Goal: Task Accomplishment & Management: Manage account settings

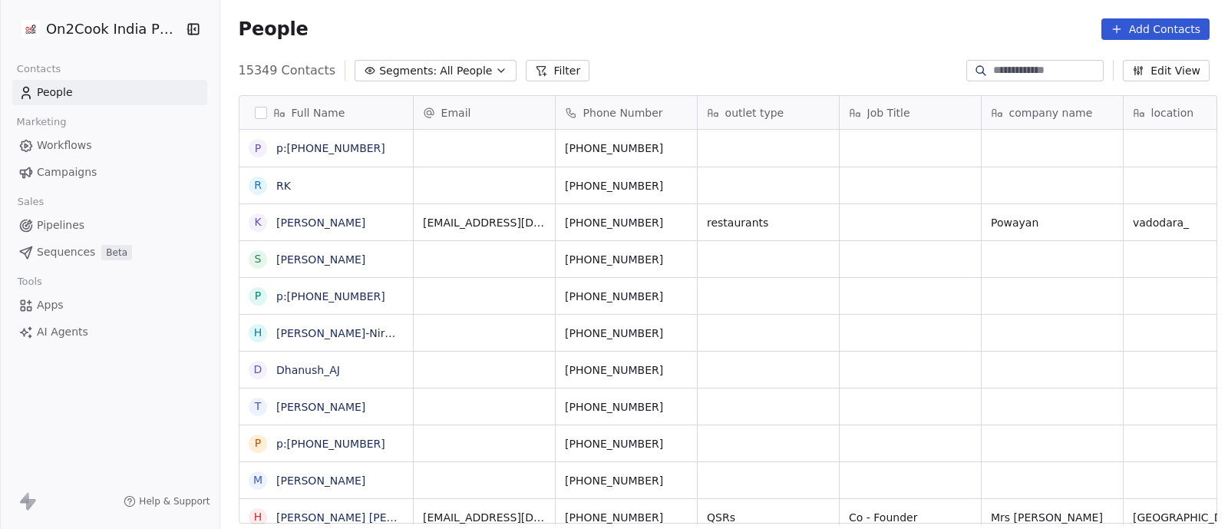
scroll to position [451, 1000]
click at [495, 73] on icon "button" at bounding box center [501, 70] width 12 height 12
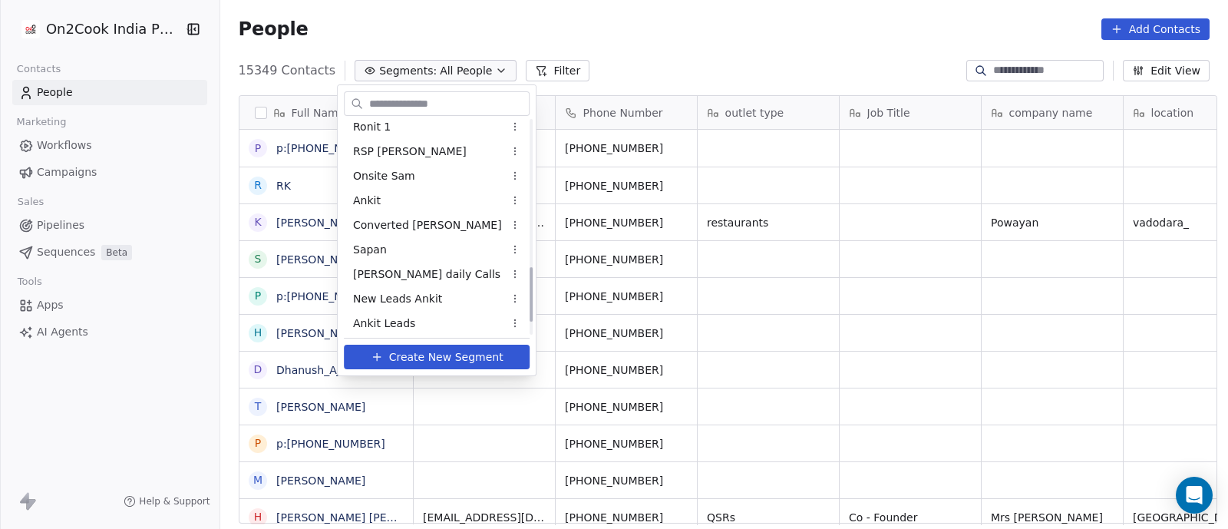
scroll to position [576, 0]
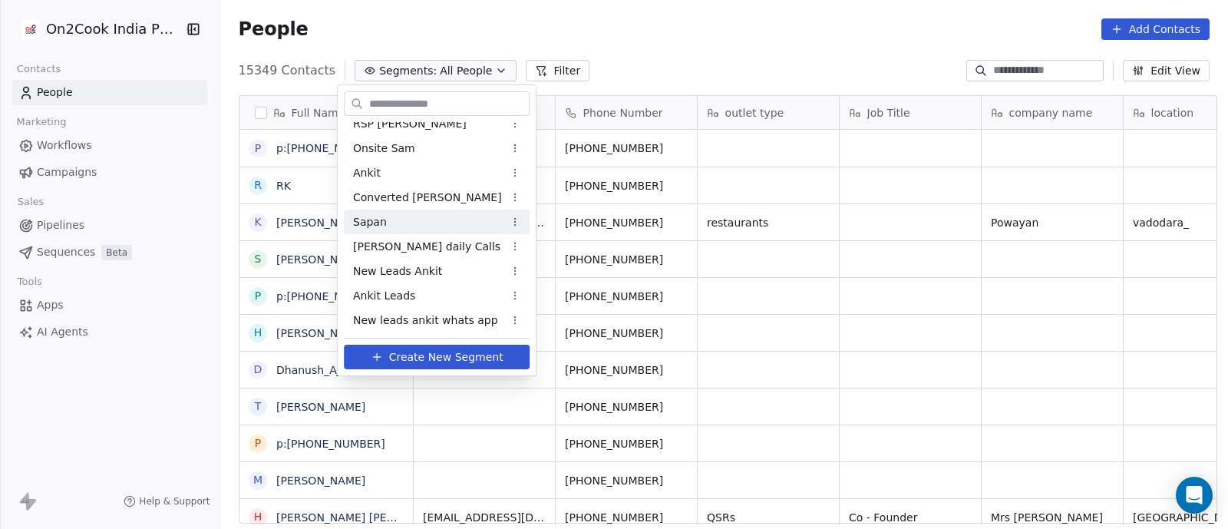
click at [361, 223] on span "Sapan" at bounding box center [370, 222] width 34 height 16
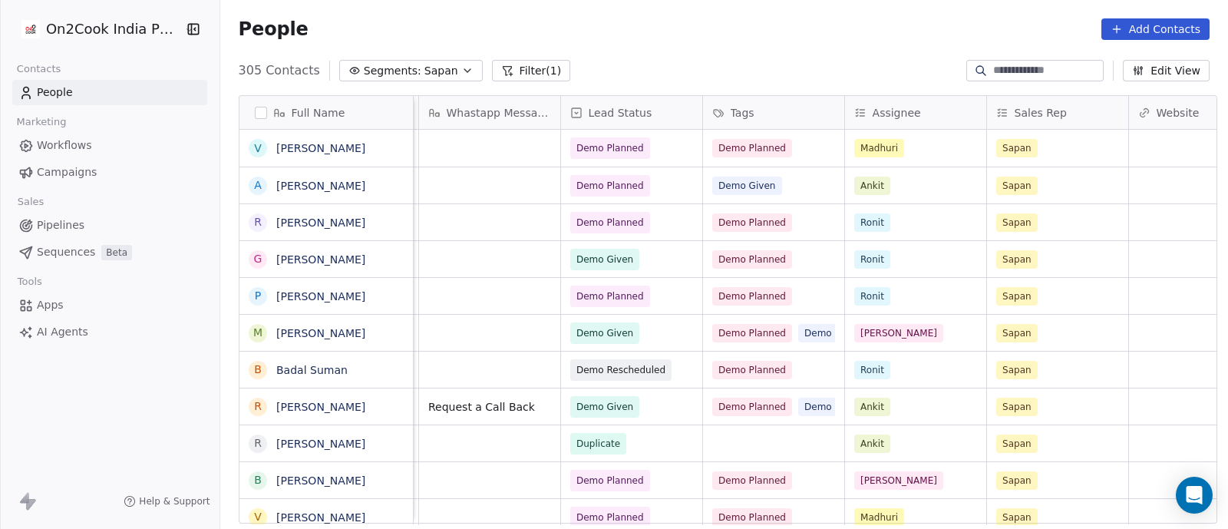
scroll to position [0, 1299]
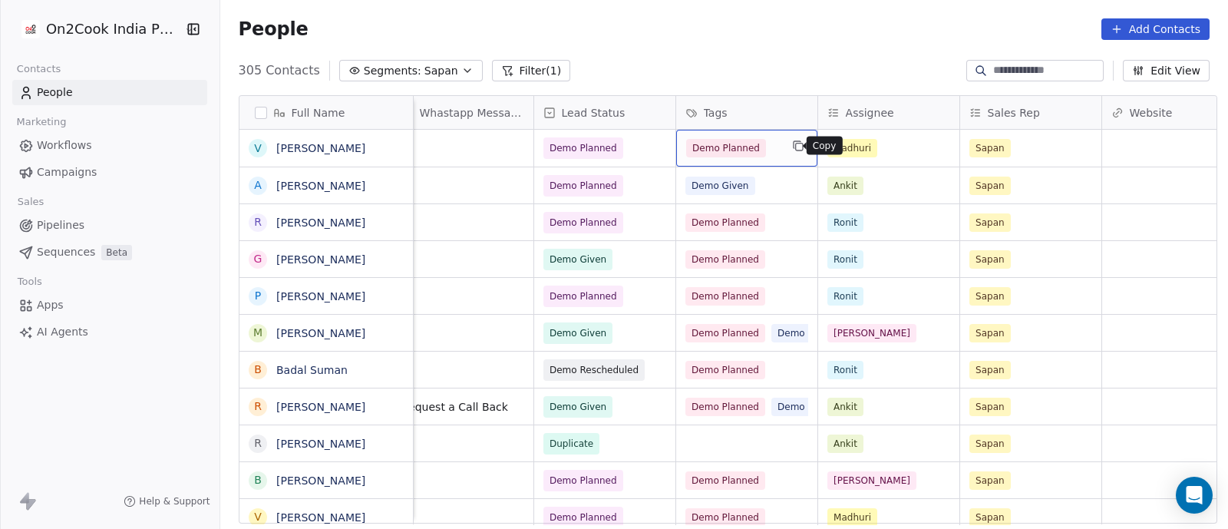
click at [789, 147] on button "grid" at bounding box center [798, 146] width 18 height 18
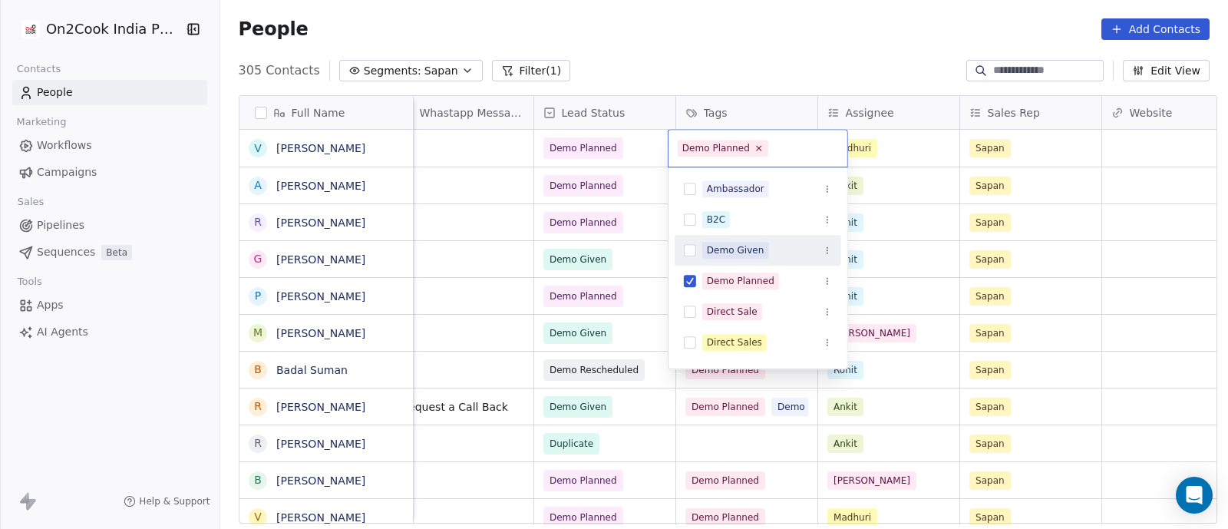
click at [741, 247] on div "Demo Given" at bounding box center [736, 250] width 58 height 14
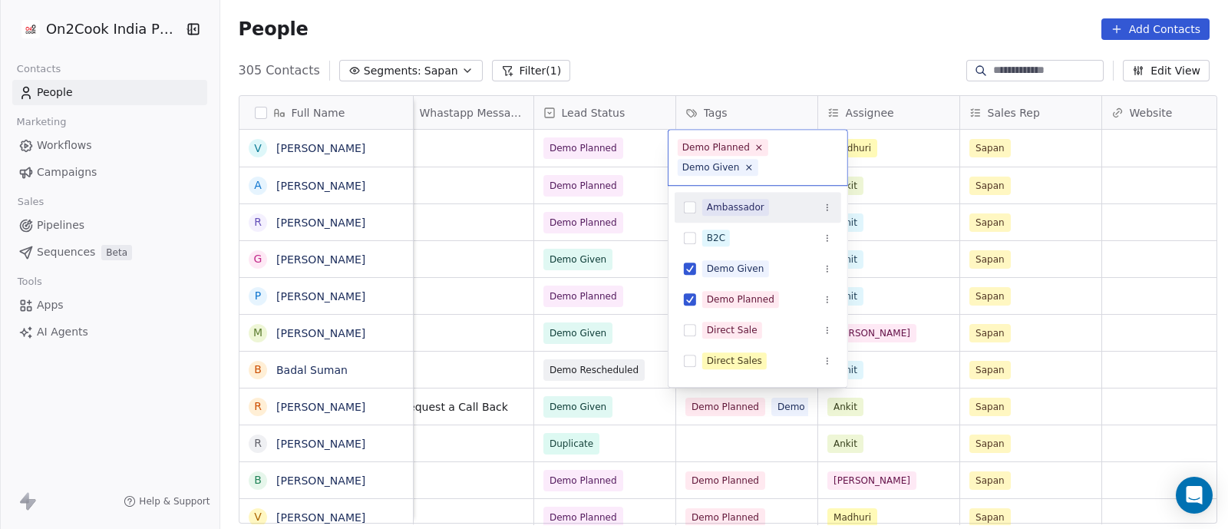
click at [626, 140] on html "On2Cook India Pvt. Ltd. Contacts People Marketing Workflows Campaigns Sales Pip…" at bounding box center [614, 264] width 1228 height 529
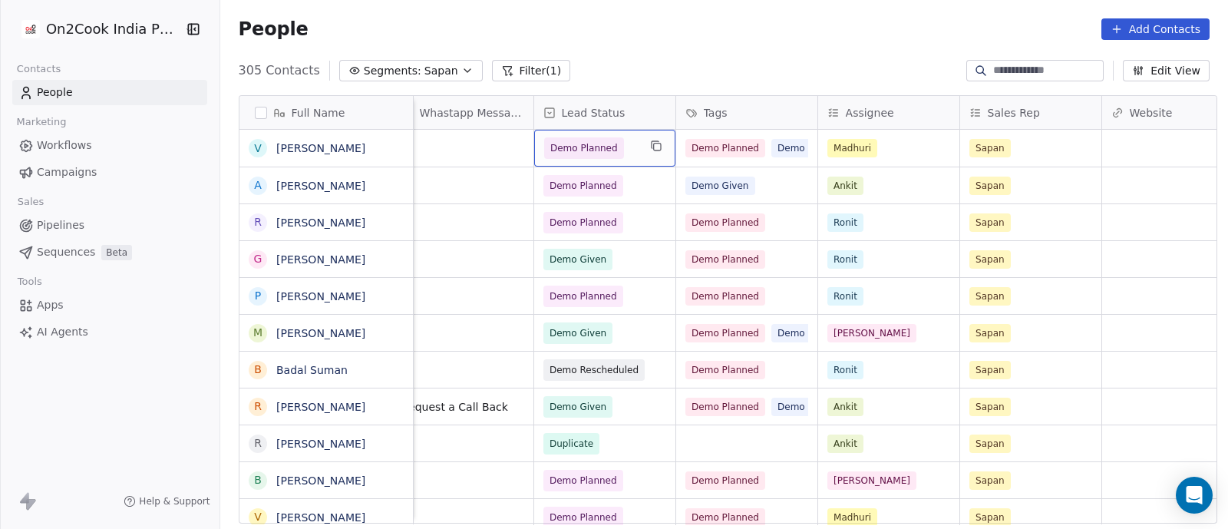
click at [627, 140] on span "Demo Planned" at bounding box center [591, 147] width 94 height 21
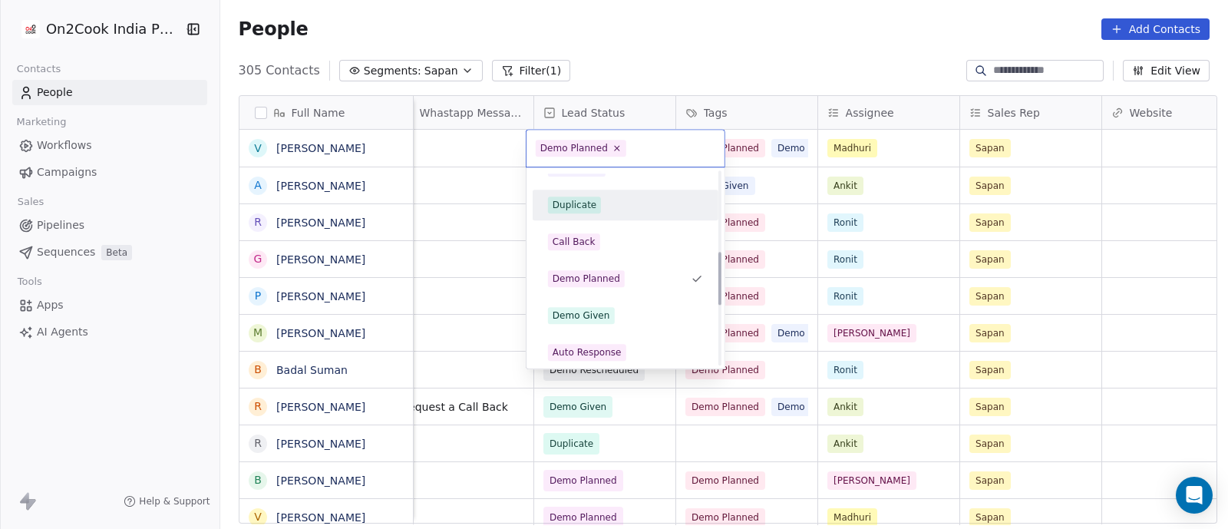
scroll to position [306, 0]
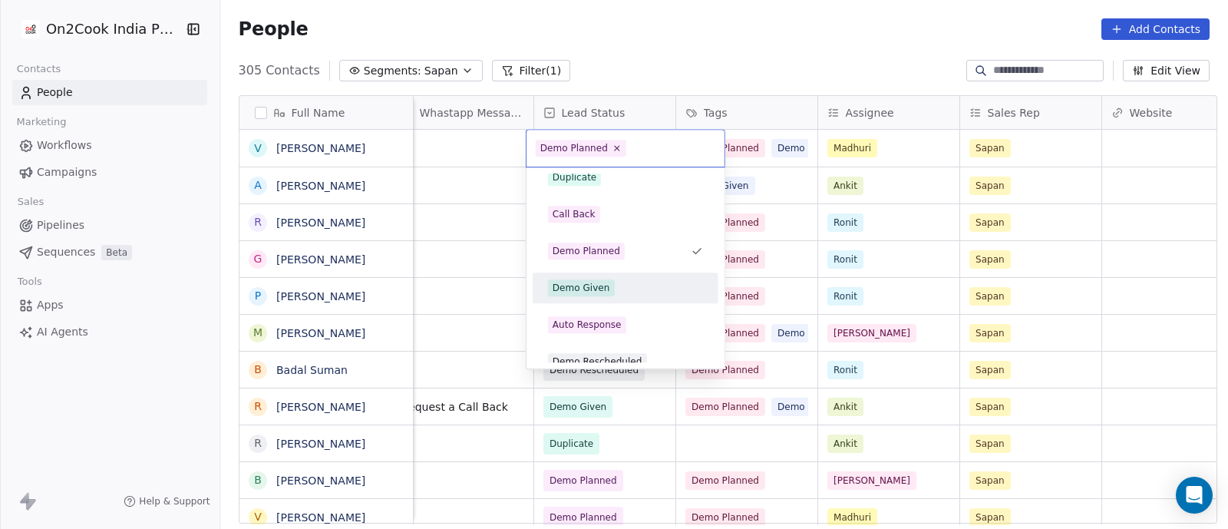
click at [598, 285] on div "Demo Given" at bounding box center [582, 288] width 58 height 14
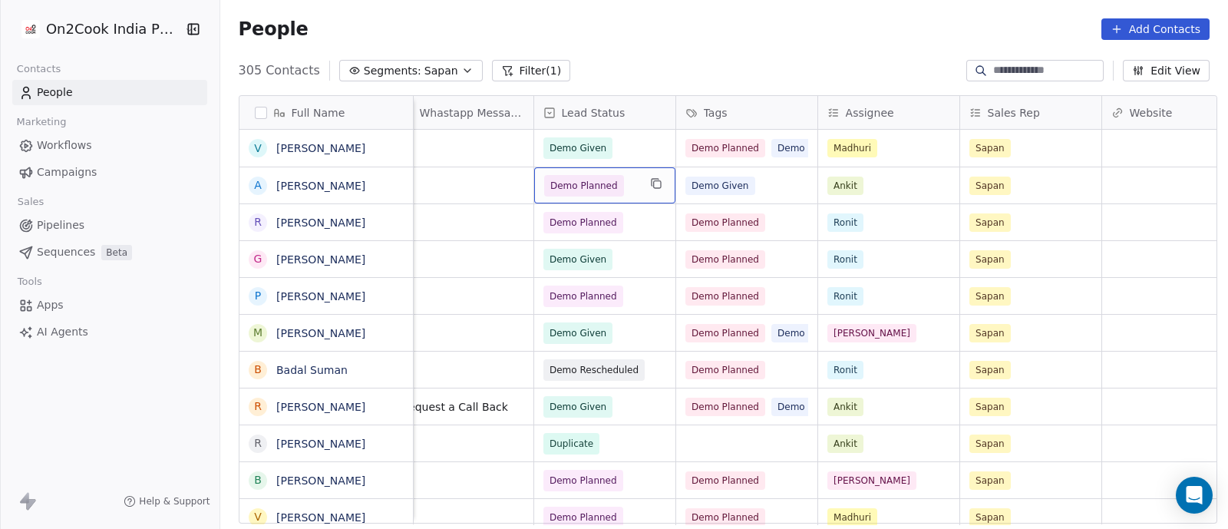
click at [627, 186] on span "Demo Planned" at bounding box center [591, 185] width 94 height 21
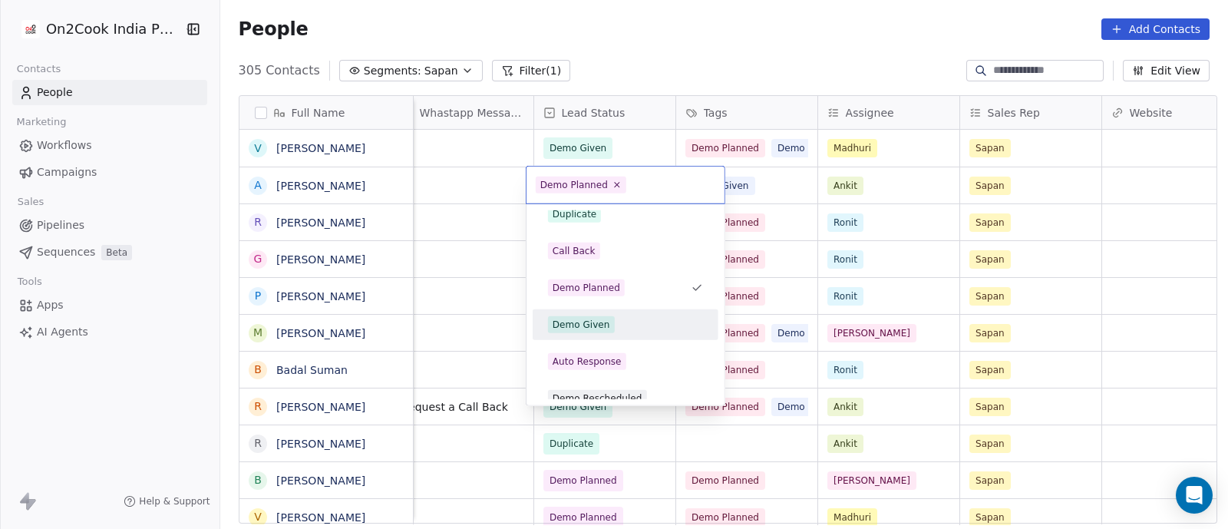
click at [583, 319] on div "Demo Given" at bounding box center [582, 325] width 58 height 14
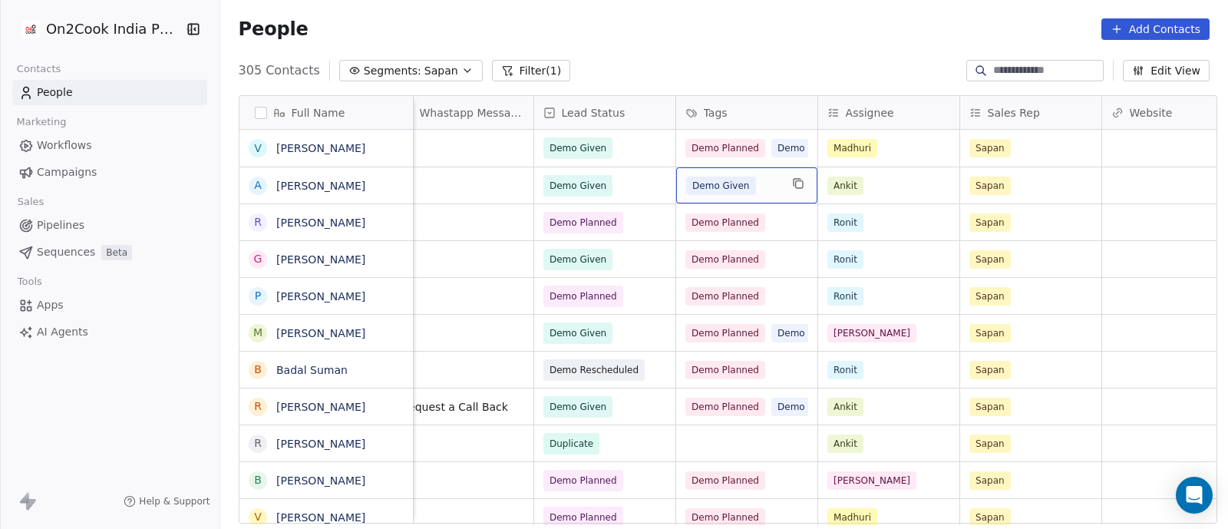
click at [770, 185] on div "Demo Given" at bounding box center [733, 186] width 94 height 18
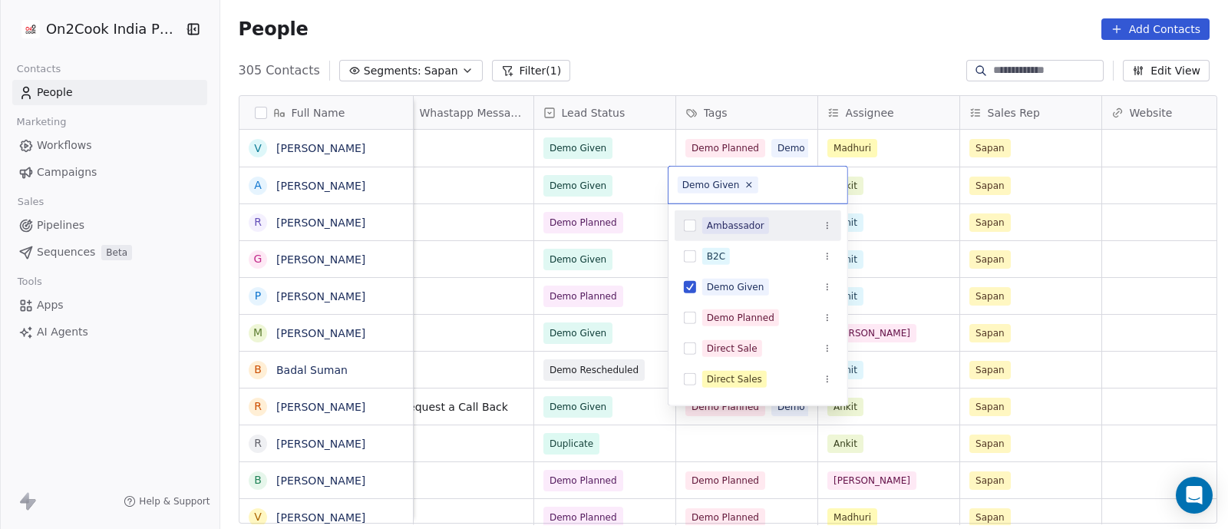
click at [648, 233] on html "On2Cook India Pvt. Ltd. Contacts People Marketing Workflows Campaigns Sales Pip…" at bounding box center [614, 264] width 1228 height 529
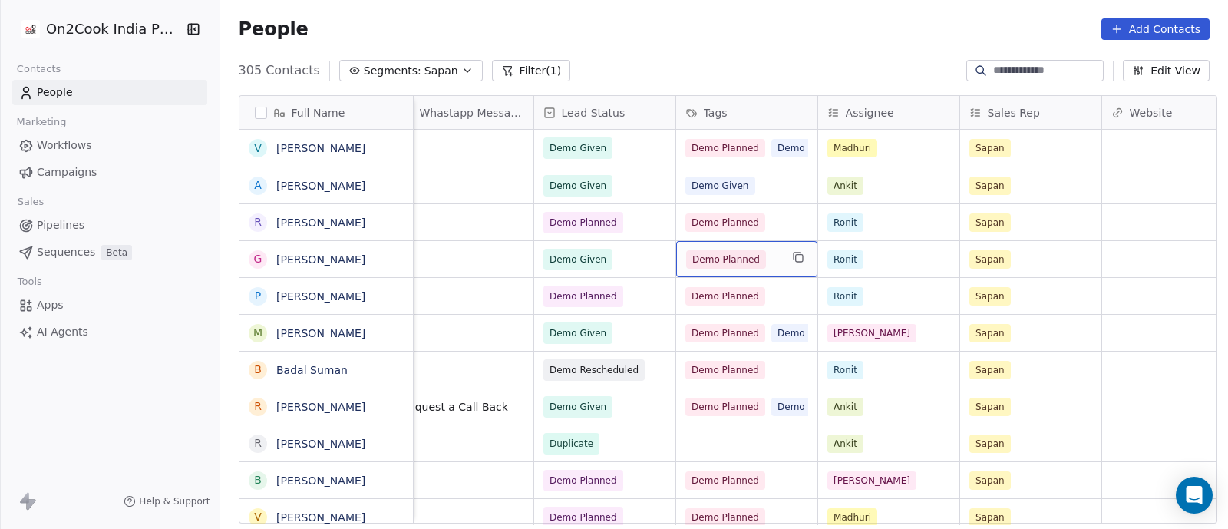
click at [771, 261] on div "Demo Planned" at bounding box center [733, 259] width 94 height 18
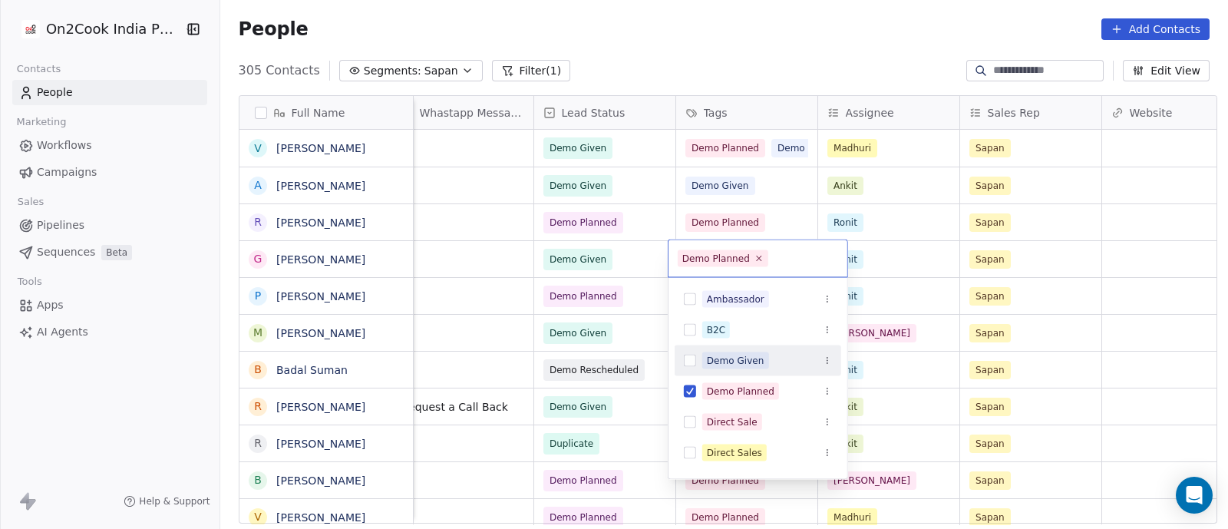
click at [756, 364] on div "Demo Given" at bounding box center [736, 361] width 58 height 14
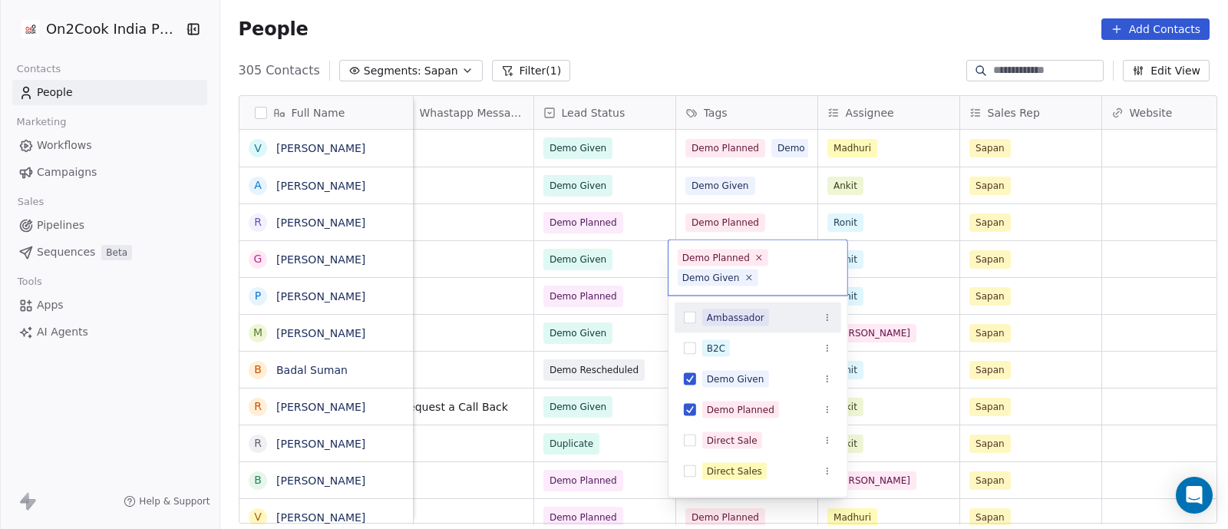
click at [641, 216] on html "On2Cook India Pvt. Ltd. Contacts People Marketing Workflows Campaigns Sales Pip…" at bounding box center [614, 264] width 1228 height 529
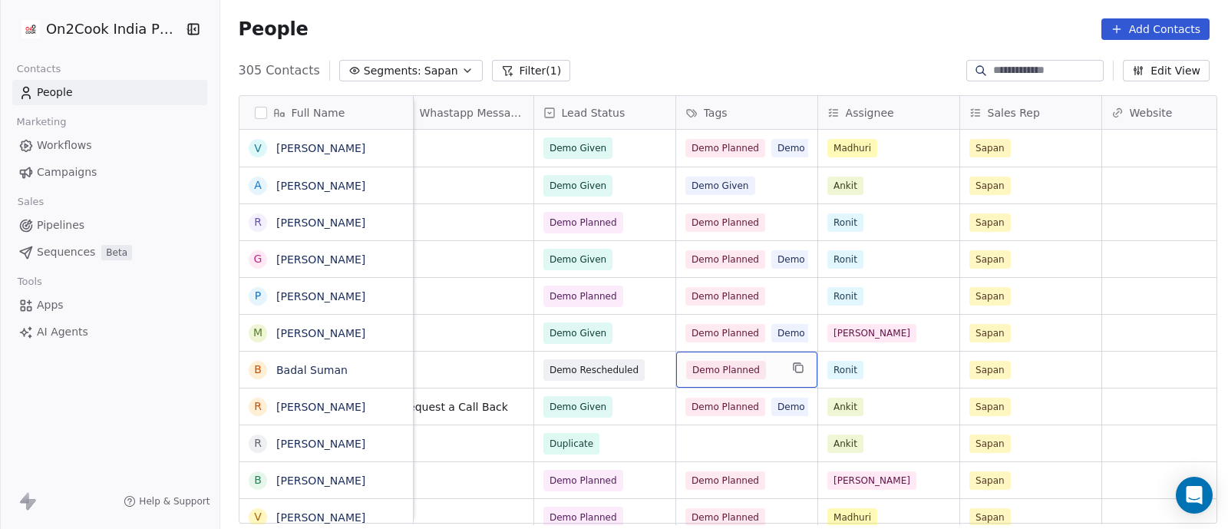
click at [779, 372] on div "Demo Planned" at bounding box center [746, 370] width 141 height 36
click at [779, 370] on div "Demo Planned" at bounding box center [746, 370] width 141 height 36
click at [781, 368] on div "Demo Planned" at bounding box center [746, 370] width 141 height 36
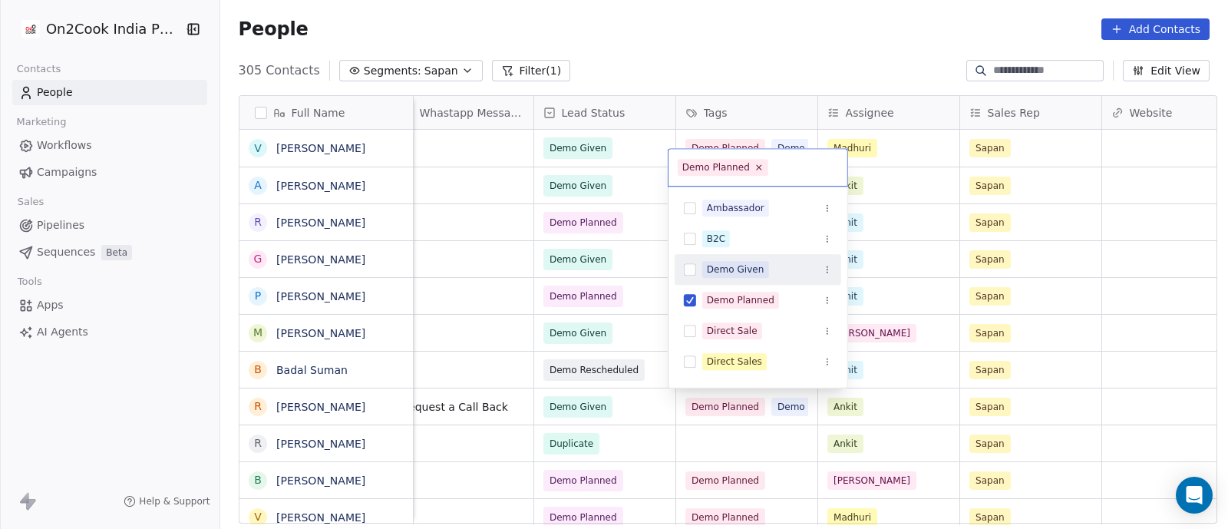
click at [743, 266] on div "Demo Given" at bounding box center [736, 269] width 58 height 14
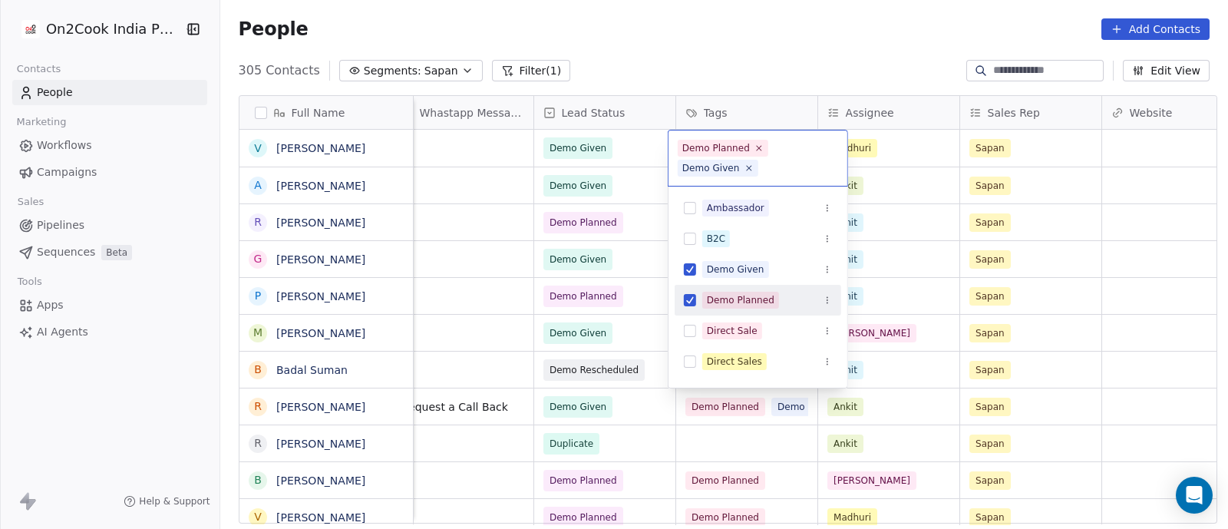
click at [639, 324] on html "On2Cook India Pvt. Ltd. Contacts People Marketing Workflows Campaigns Sales Pip…" at bounding box center [614, 264] width 1228 height 529
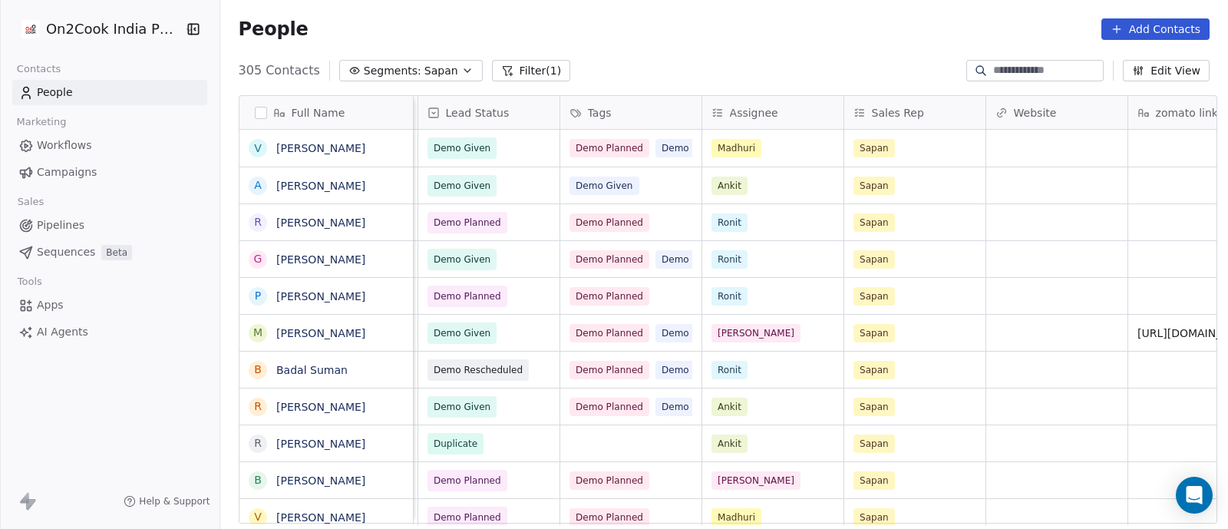
scroll to position [1, 1417]
click at [658, 192] on div "Demo Given" at bounding box center [629, 185] width 141 height 36
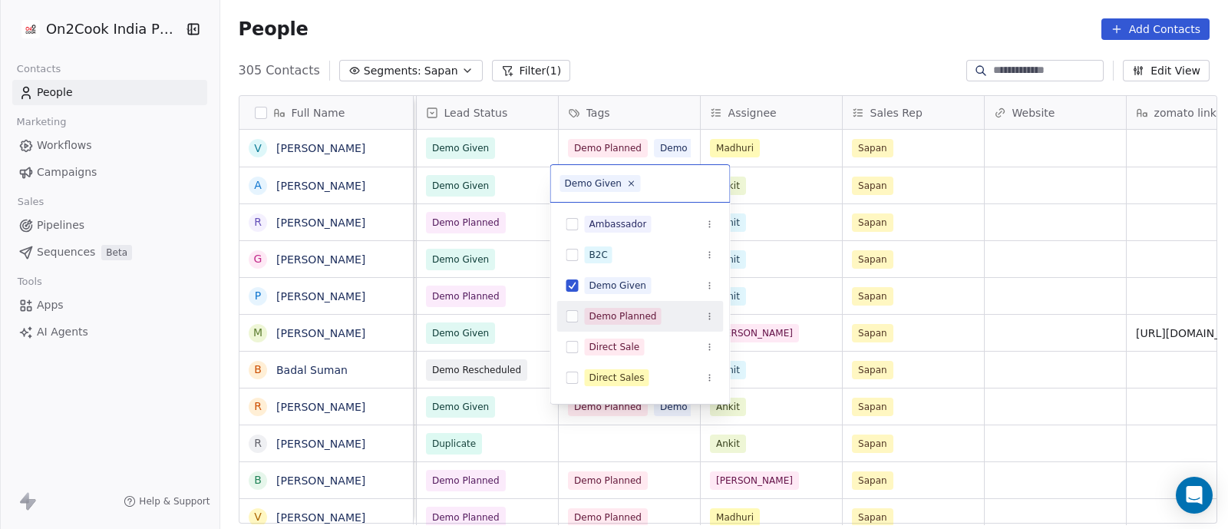
click at [574, 312] on button "Suggestions" at bounding box center [572, 316] width 12 height 12
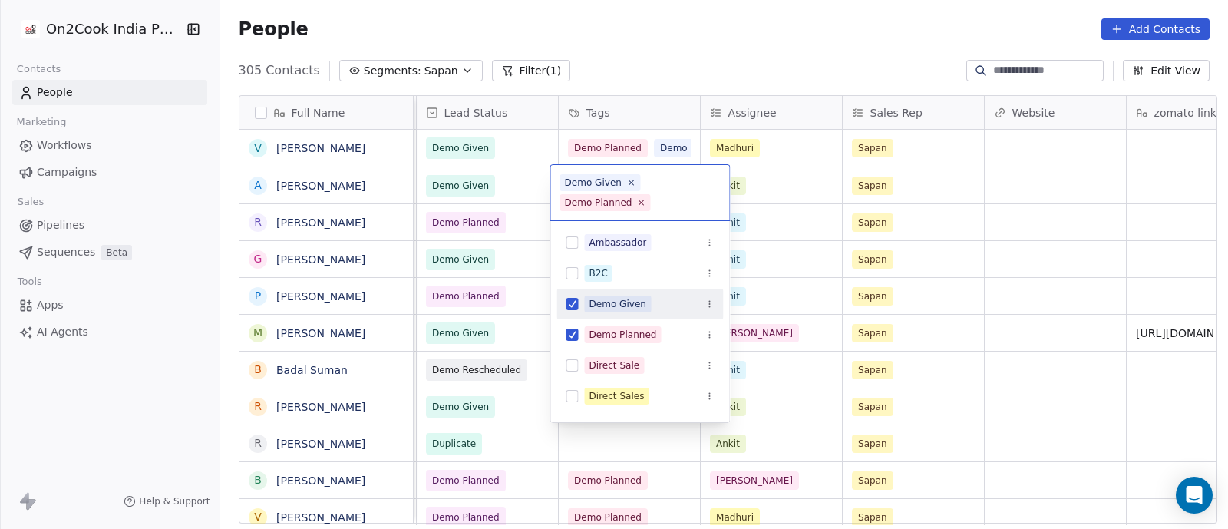
click at [573, 308] on button "Suggestions" at bounding box center [572, 304] width 12 height 12
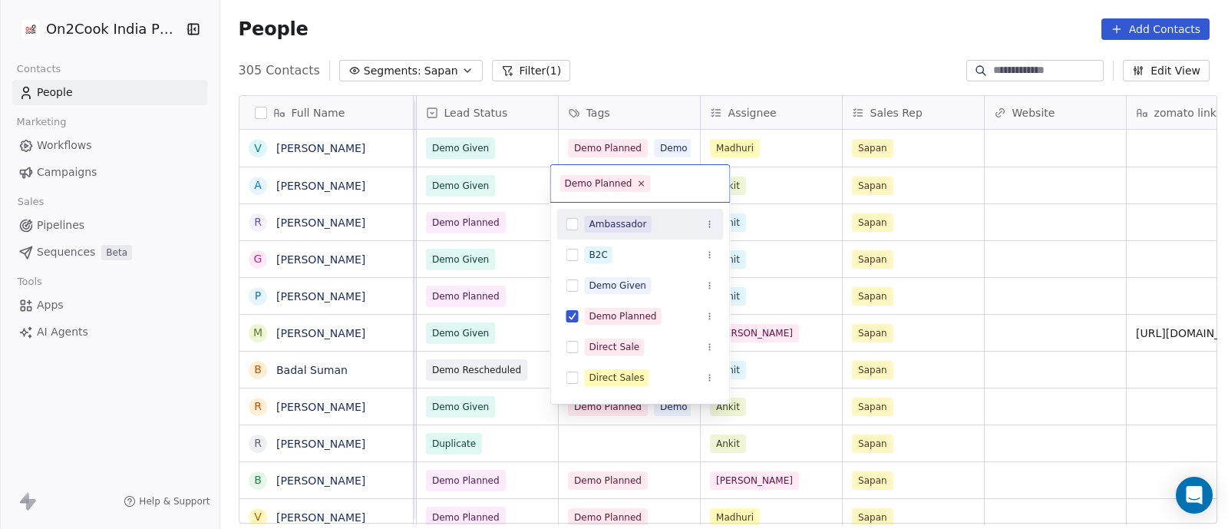
click at [674, 184] on input "text" at bounding box center [686, 183] width 67 height 17
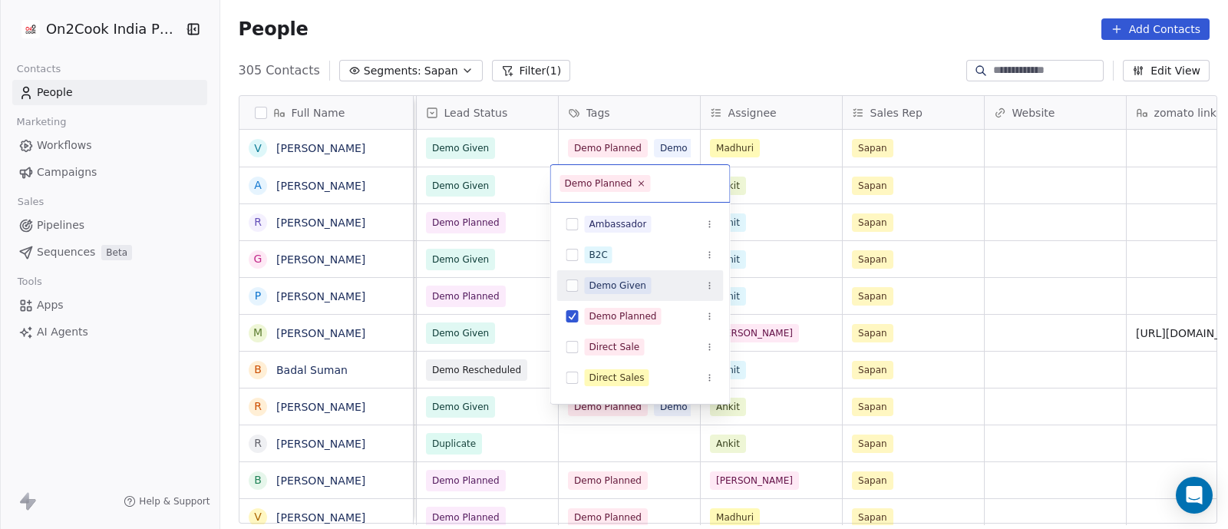
click at [622, 280] on div "Demo Given" at bounding box center [618, 286] width 58 height 14
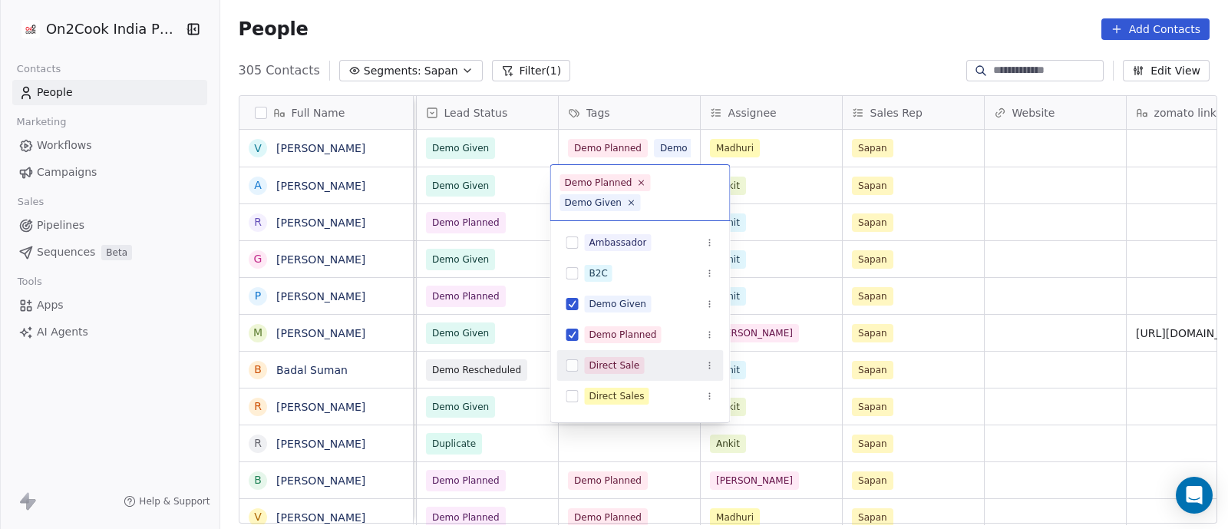
click at [513, 297] on html "On2Cook India Pvt. Ltd. Contacts People Marketing Workflows Campaigns Sales Pip…" at bounding box center [614, 264] width 1228 height 529
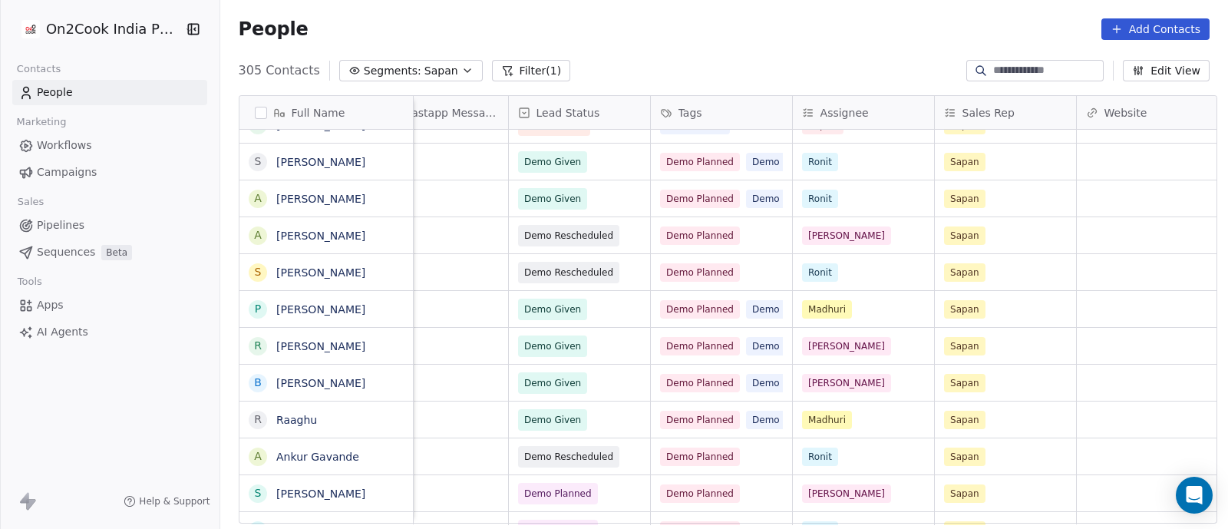
scroll to position [15, 1413]
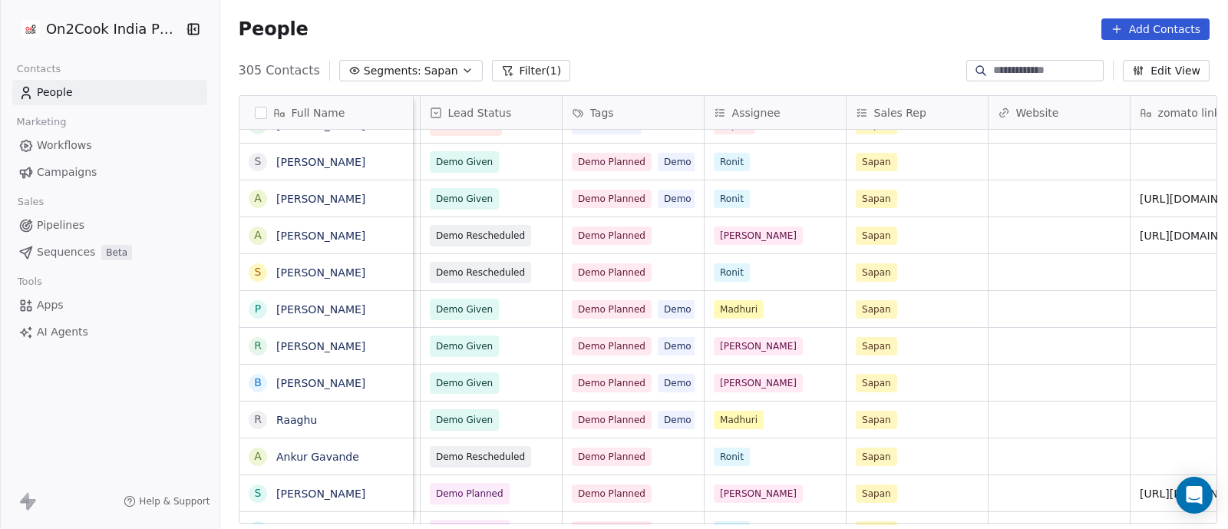
click at [164, 319] on link "AI Agents" at bounding box center [109, 331] width 195 height 25
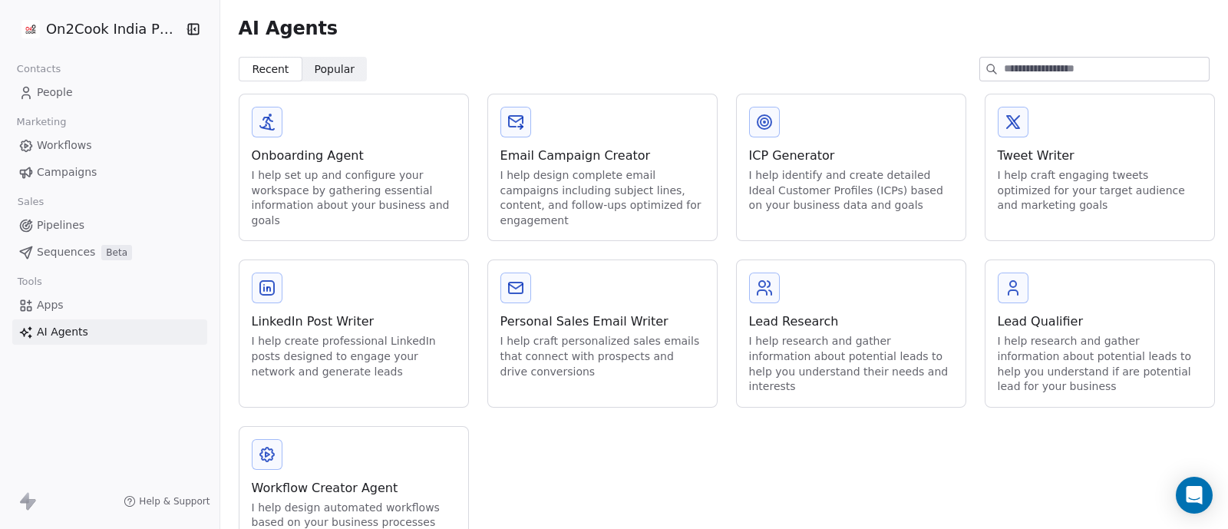
click at [184, 96] on link "People" at bounding box center [109, 92] width 195 height 25
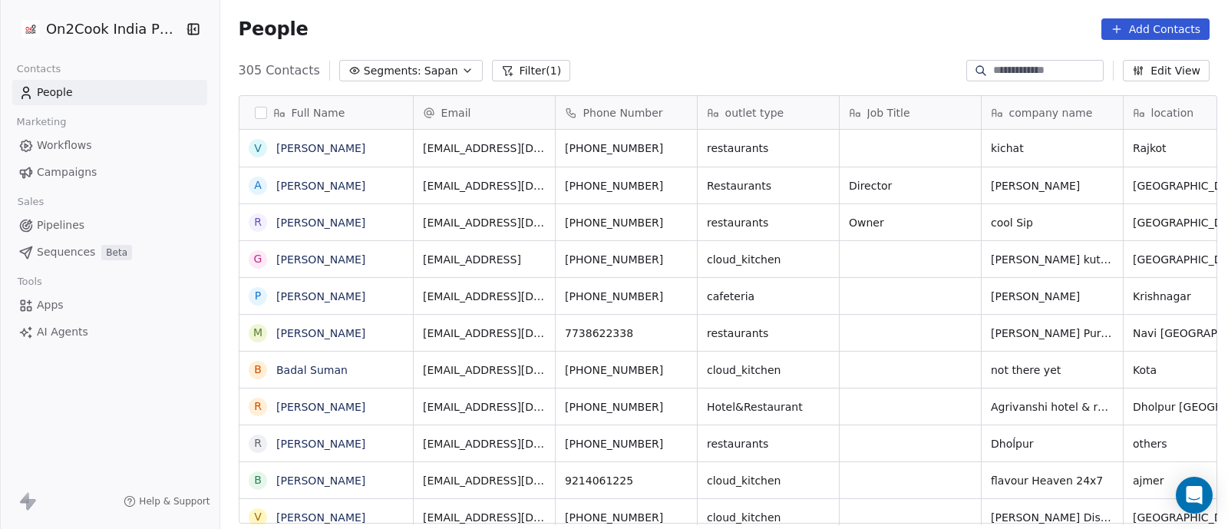
click at [52, 224] on span "Pipelines" at bounding box center [61, 225] width 48 height 16
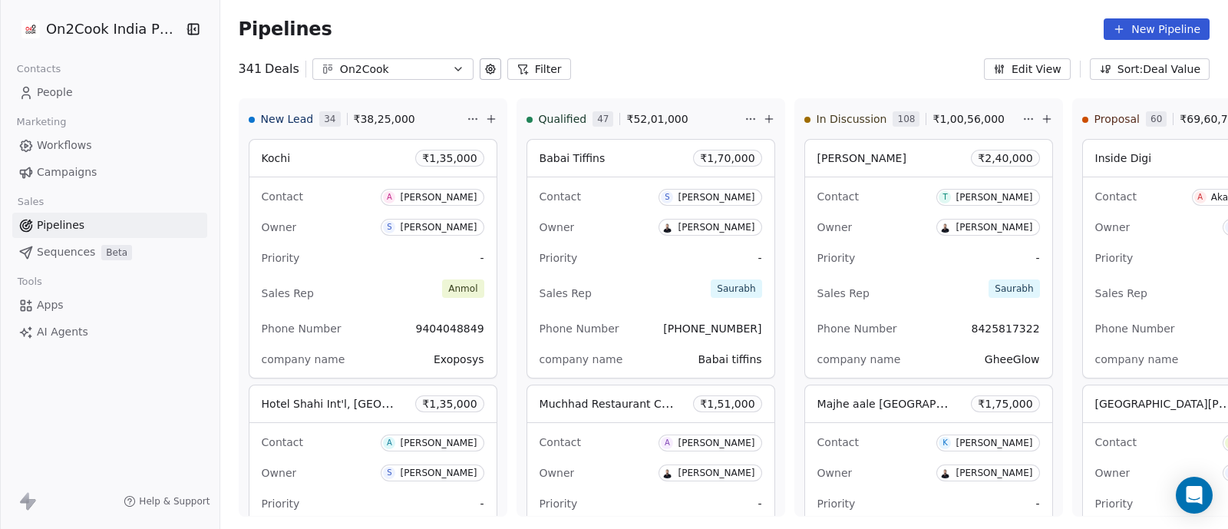
click at [545, 74] on button "Filter" at bounding box center [539, 68] width 64 height 21
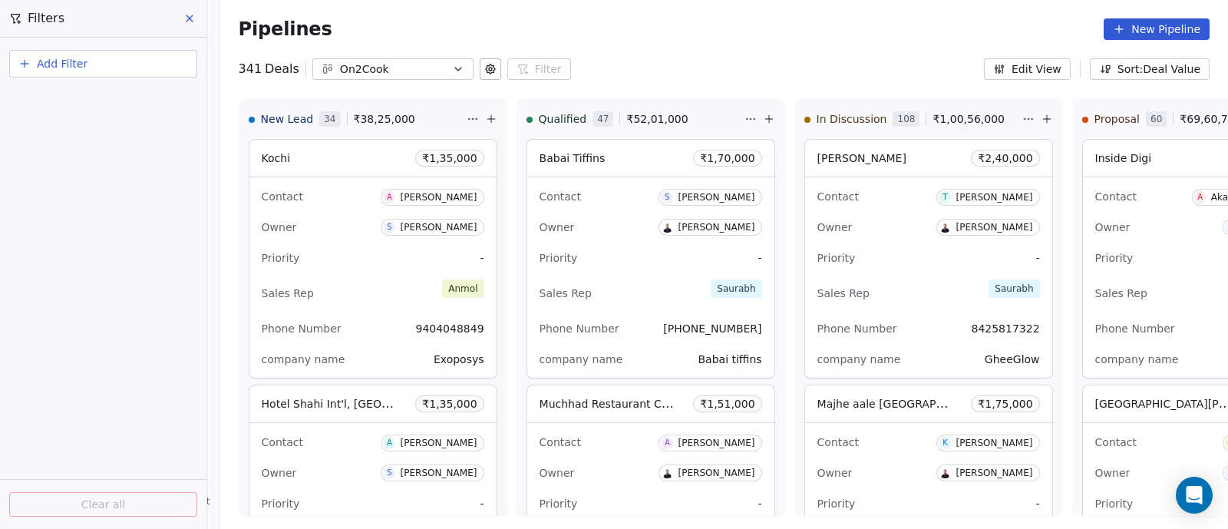
click at [65, 68] on span "Add Filter" at bounding box center [62, 64] width 51 height 16
click at [60, 101] on span "Deal properties" at bounding box center [66, 100] width 83 height 16
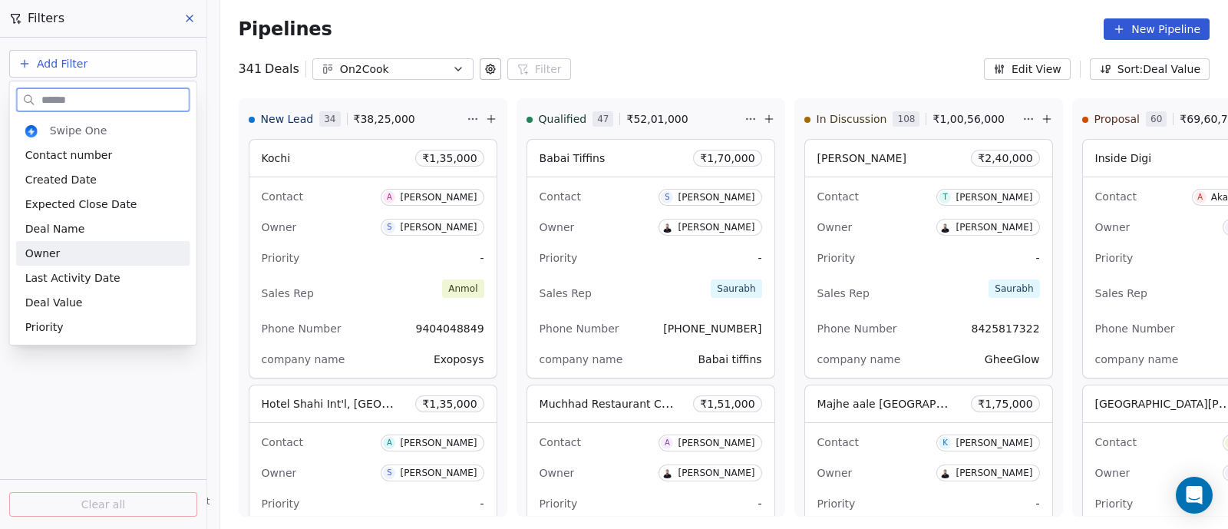
click at [54, 251] on span "Owner" at bounding box center [42, 253] width 35 height 15
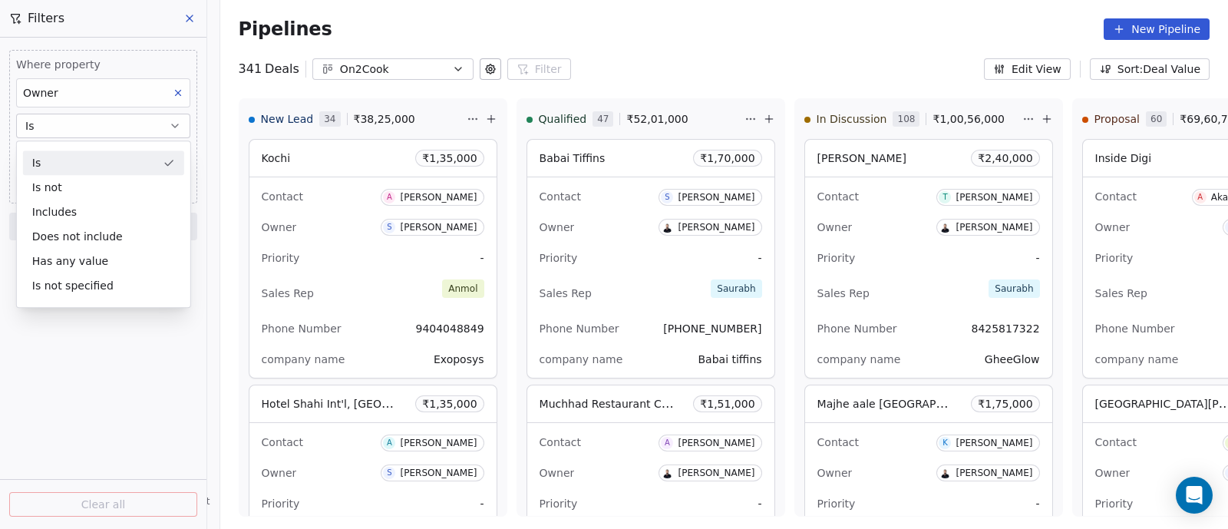
click at [121, 130] on button "Is" at bounding box center [103, 126] width 174 height 25
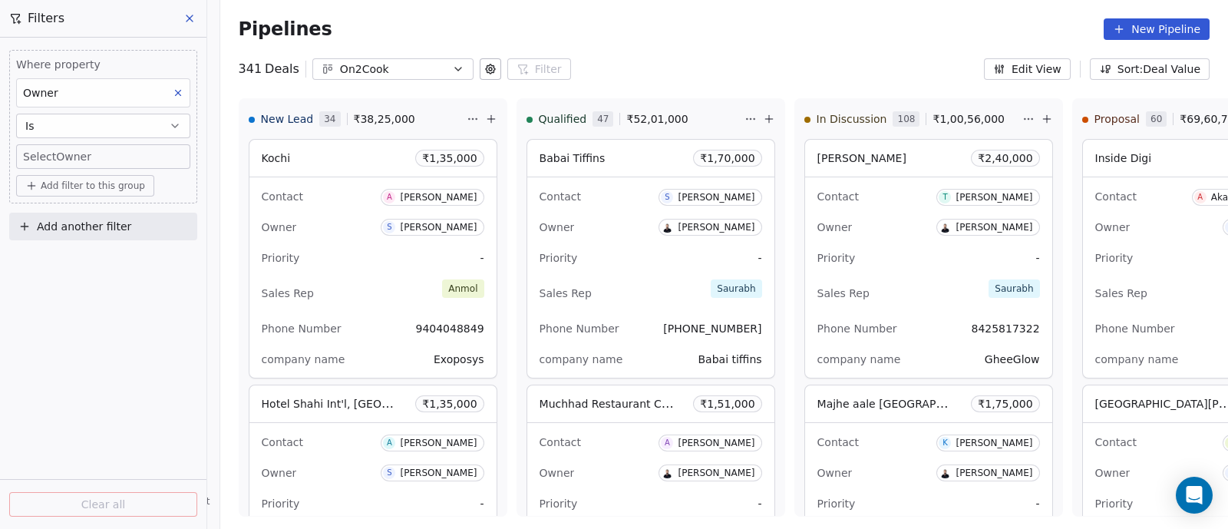
click at [140, 155] on body "On2Cook India Pvt. Ltd. Contacts People Marketing Workflows Campaigns Sales Pip…" at bounding box center [614, 264] width 1228 height 529
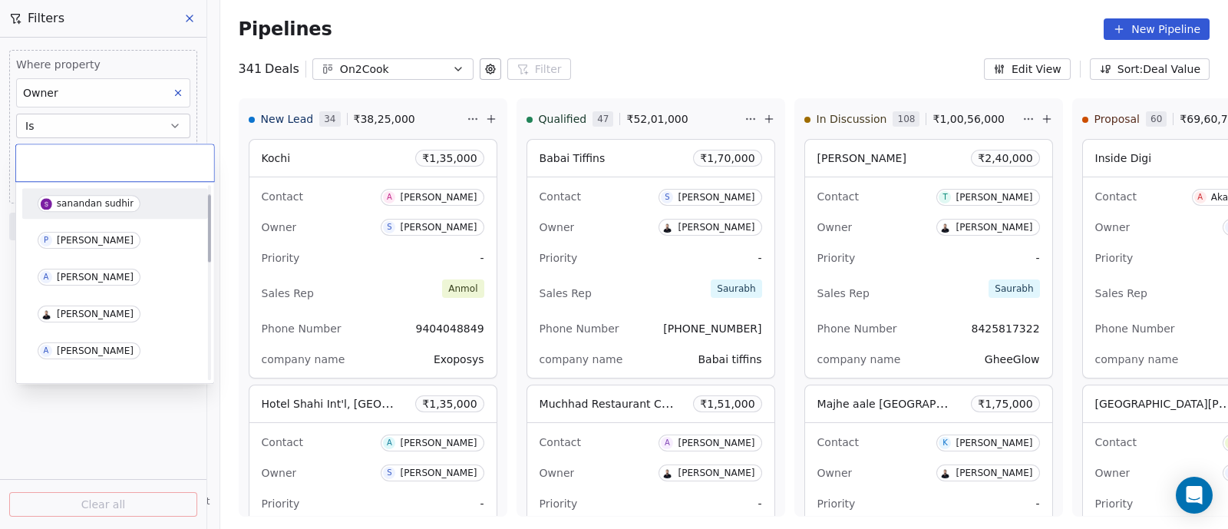
scroll to position [95, 0]
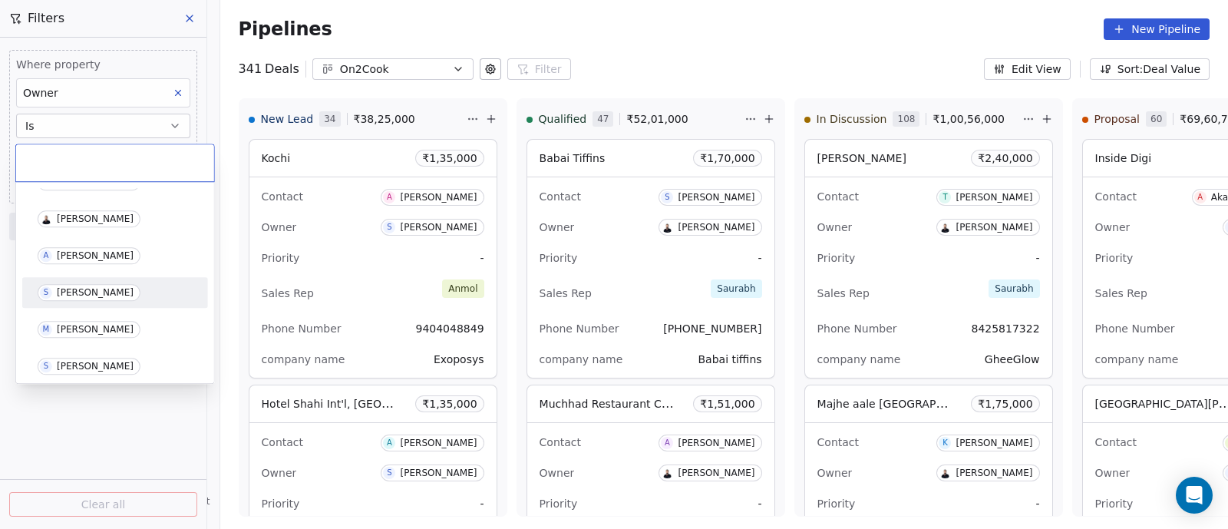
click at [74, 295] on div "[PERSON_NAME]" at bounding box center [95, 292] width 77 height 11
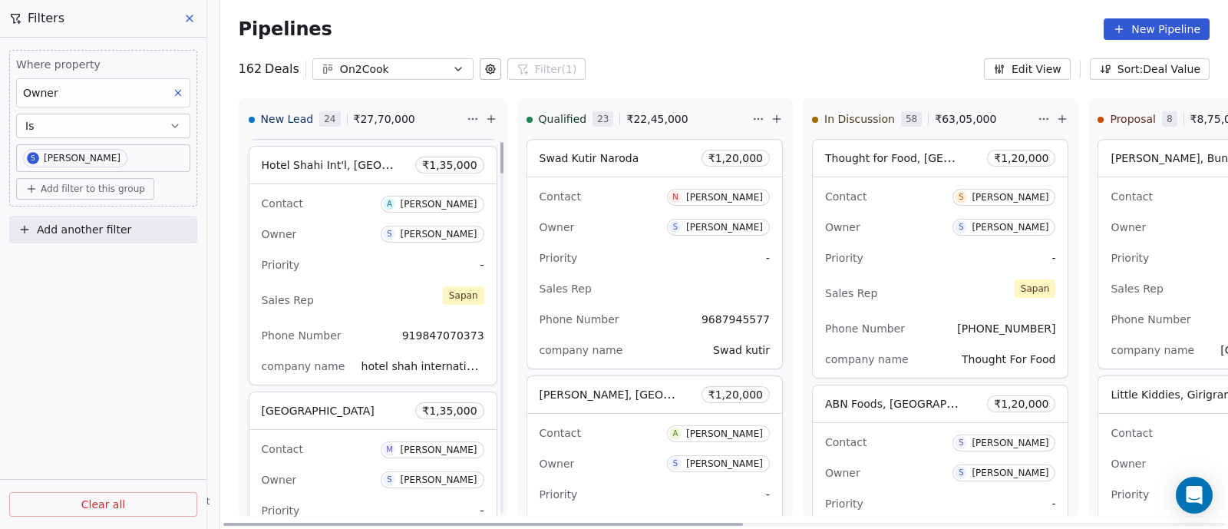
scroll to position [0, 0]
